Goal: Navigation & Orientation: Find specific page/section

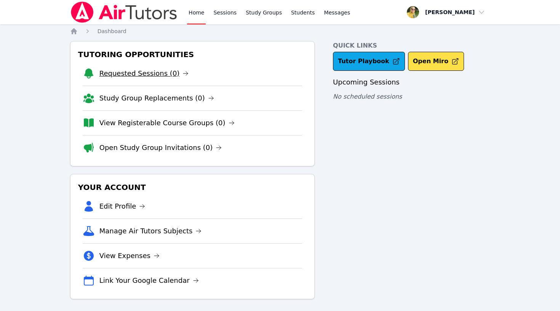
click at [132, 75] on link "Requested Sessions (0)" at bounding box center [144, 73] width 90 height 11
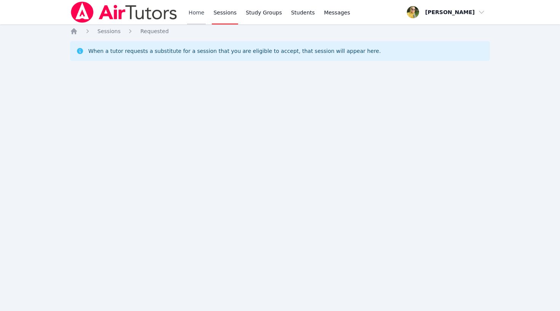
click at [198, 15] on link "Home" at bounding box center [196, 12] width 19 height 24
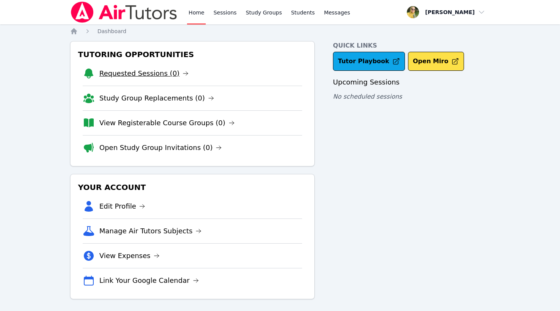
click at [145, 75] on link "Requested Sessions (0)" at bounding box center [144, 73] width 90 height 11
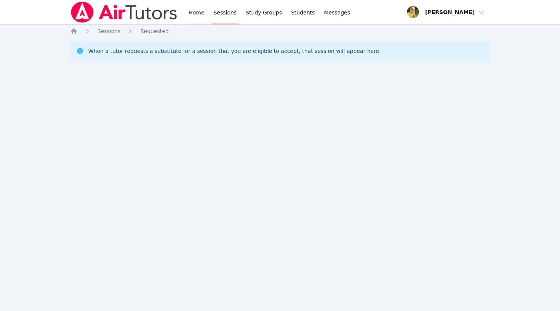
click at [197, 13] on link "Home" at bounding box center [196, 12] width 19 height 24
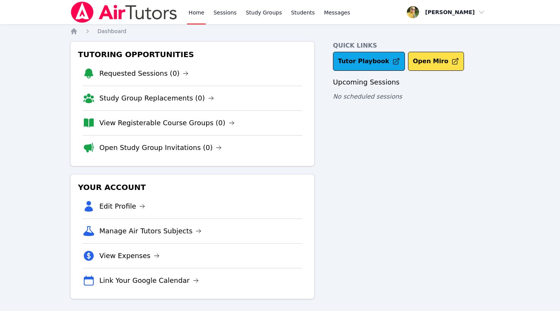
click at [445, 10] on span "button" at bounding box center [446, 12] width 83 height 17
